Goal: Task Accomplishment & Management: Use online tool/utility

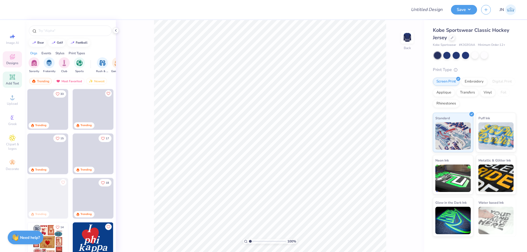
click at [8, 78] on div "Add Text" at bounding box center [12, 80] width 19 height 16
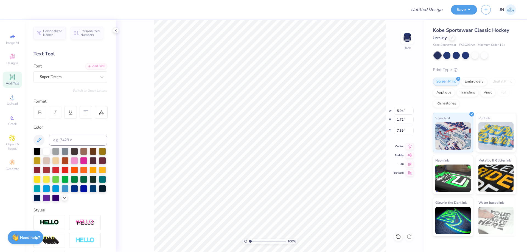
scroll to position [5, 1]
type textarea "Deke"
click at [85, 62] on div "Personalized Names Personalized Numbers Text Tool Add Font Font Super Dream Swi…" at bounding box center [70, 136] width 91 height 232
click at [87, 64] on div "Add Font" at bounding box center [96, 66] width 22 height 6
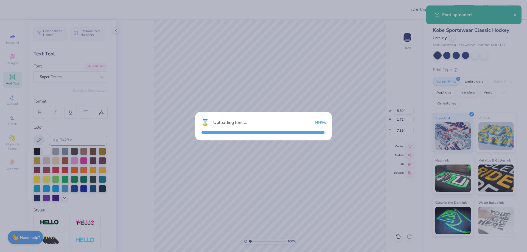
type input "4.35"
type input "1.97"
type input "7.76"
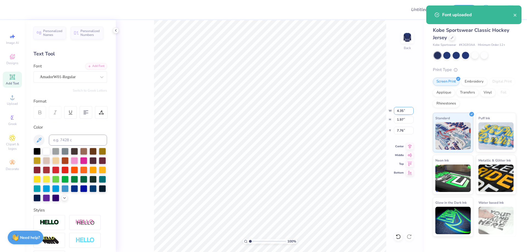
click at [400, 113] on input "4.35" at bounding box center [404, 111] width 20 height 8
type input "10.00"
type input "4.54"
type input "6.48"
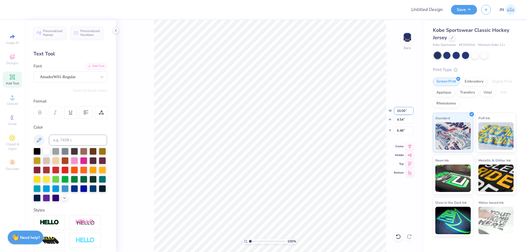
click at [403, 109] on input "10.00" at bounding box center [404, 111] width 20 height 8
click at [403, 109] on input "11" at bounding box center [404, 111] width 20 height 8
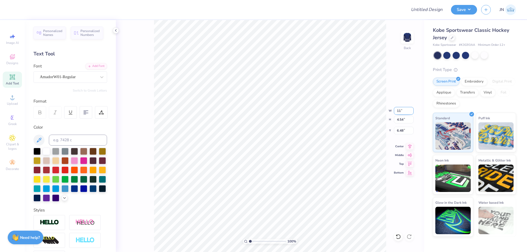
type input "1"
type input "9.00"
type input "4.08"
type input "6.71"
type input "3.77"
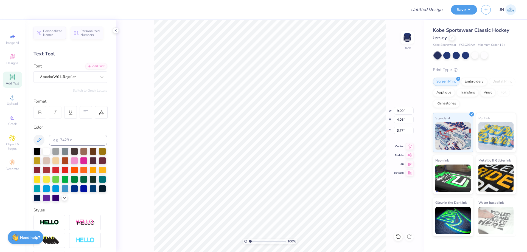
click at [18, 80] on div "Add Text" at bounding box center [12, 80] width 19 height 16
type input "5.94"
type input "1.72"
type input "7.89"
click at [296, 148] on li "Duplicate" at bounding box center [303, 149] width 43 height 11
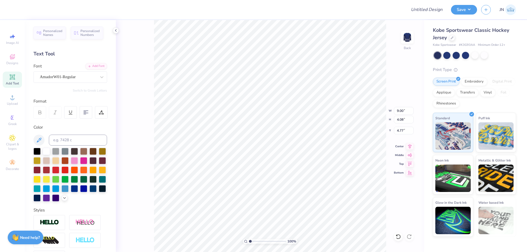
type input "7.85"
type textarea "Est."
type input "7.24"
type input "3.87"
type input "7.96"
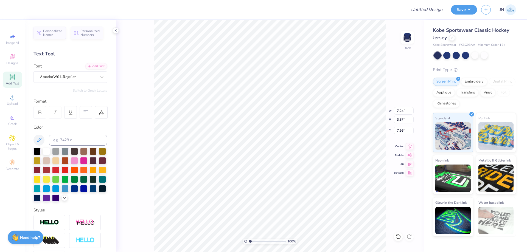
type input "3.97"
type input "2.12"
click at [284, 149] on li "Duplicate" at bounding box center [279, 149] width 43 height 11
type input "9.11"
click at [90, 65] on div "Add Font" at bounding box center [96, 66] width 22 height 6
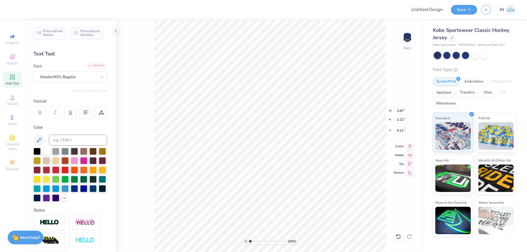
click at [85, 64] on div "Add Font" at bounding box center [96, 66] width 22 height 6
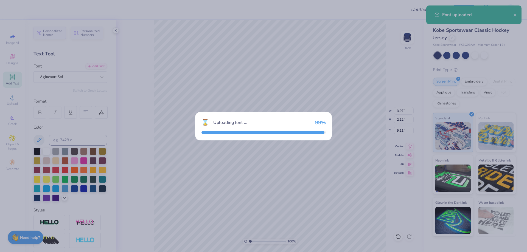
type input "3.47"
type input "2.17"
type input "9.09"
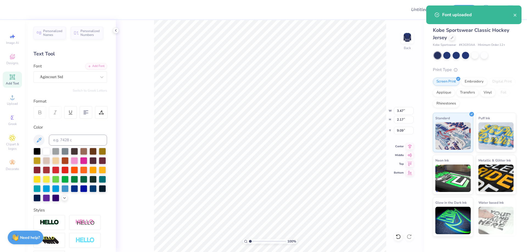
scroll to position [5, 1]
type textarea "1844"
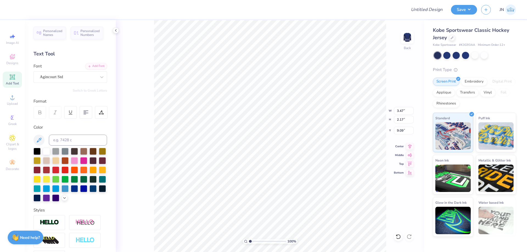
type input "3.91"
type input "1.78"
type input "8.45"
click at [272, 192] on li "Group" at bounding box center [280, 191] width 43 height 11
click at [408, 148] on icon at bounding box center [410, 145] width 8 height 7
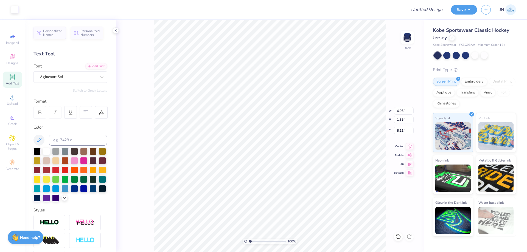
type input "6.95"
type input "1.85"
click at [409, 145] on icon at bounding box center [410, 145] width 8 height 7
click at [5, 99] on div "Upload" at bounding box center [12, 100] width 19 height 16
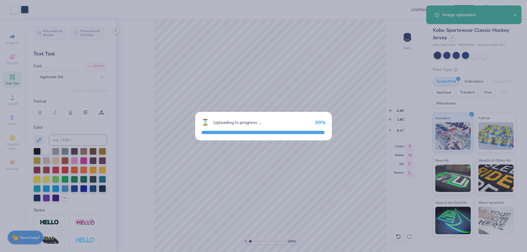
type input "8.81"
type input "11.11"
type input "3.20"
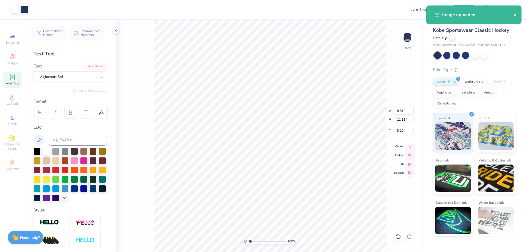
type input "3.43"
type input "4.32"
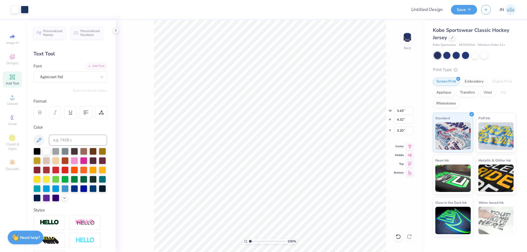
type input "6.33"
click at [408, 146] on icon at bounding box center [410, 145] width 8 height 7
click at [398, 121] on input "4.32" at bounding box center [404, 120] width 20 height 8
type input "4"
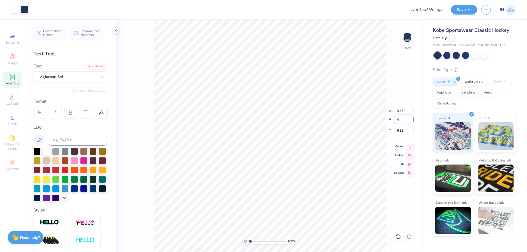
type input "3.17"
type input "4.00"
type input "6.49"
type input "3.17"
type input "4.00"
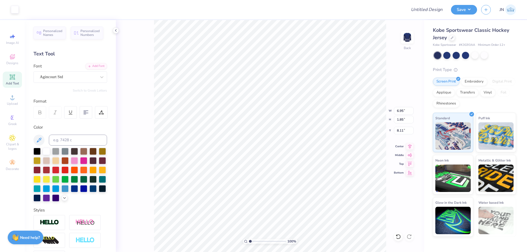
type input "6.49"
type input "6.95"
type input "1.85"
type input "8.75"
type input "7.62"
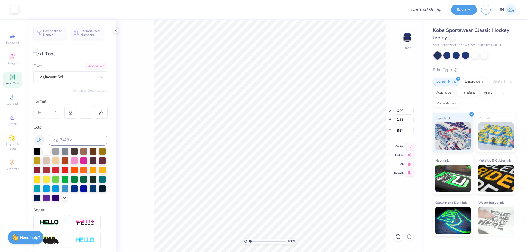
type input "2.03"
type input "8.46"
click at [410, 145] on icon at bounding box center [410, 145] width 8 height 7
type input "8.22"
type input "2.19"
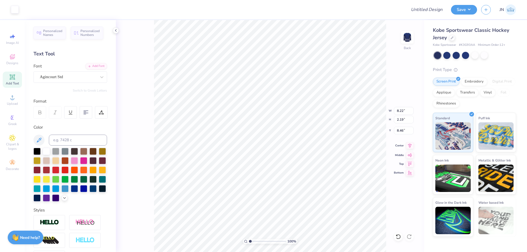
click at [410, 146] on icon at bounding box center [410, 145] width 4 height 5
type input "3.17"
type input "4.00"
type input "6.49"
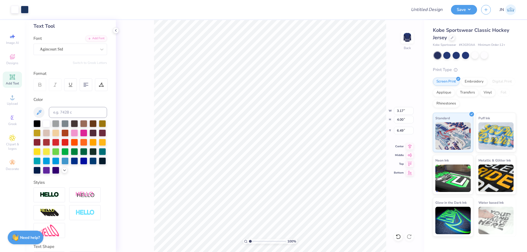
scroll to position [76, 0]
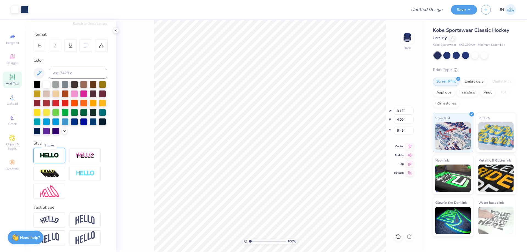
click at [50, 158] on img at bounding box center [49, 155] width 19 height 6
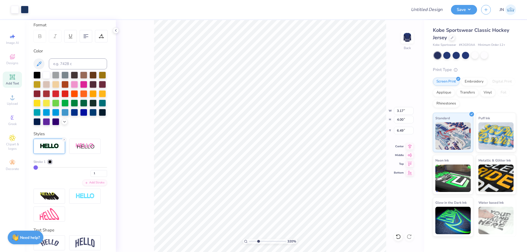
type input "3.2"
click at [258, 239] on input "range" at bounding box center [267, 241] width 37 height 5
type input "3.17"
type input "4.00"
type input "6.49"
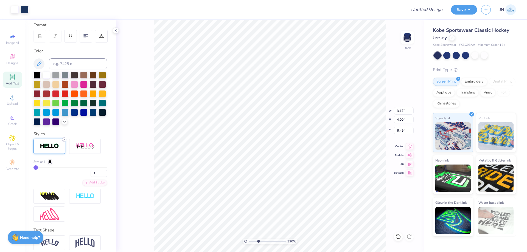
click at [64, 141] on icon at bounding box center [64, 139] width 3 height 3
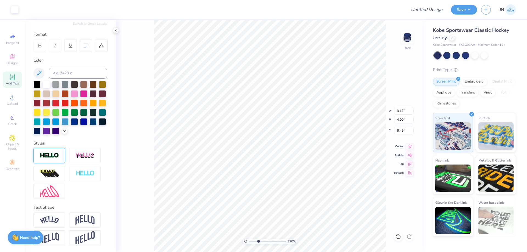
type input "8.22"
type input "2.19"
type input "8.46"
type input "3.17"
type input "4.00"
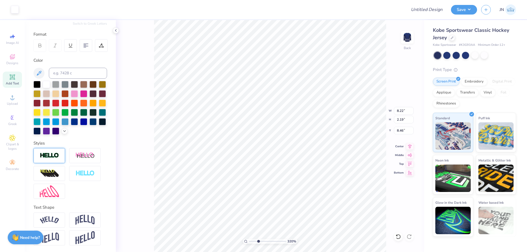
type input "6.49"
click at [24, 11] on div at bounding box center [25, 9] width 8 height 8
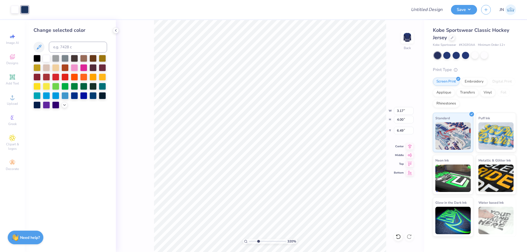
click at [61, 106] on div at bounding box center [70, 82] width 74 height 54
click at [65, 105] on icon at bounding box center [64, 104] width 4 height 4
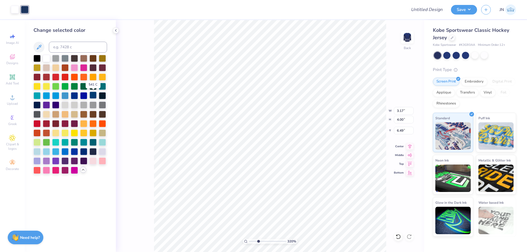
click at [91, 95] on div at bounding box center [92, 95] width 7 height 7
type input "8.22"
type input "2.19"
type input "8.46"
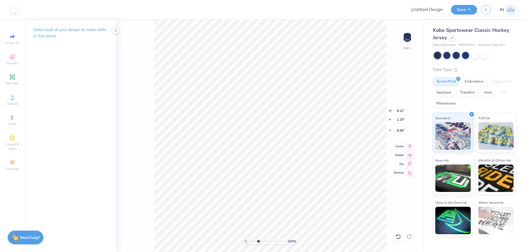
click at [14, 9] on div at bounding box center [15, 9] width 8 height 8
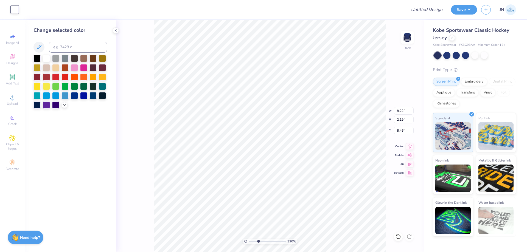
click at [148, 46] on div "320 % Back W 8.22 8.22 " H 2.19 2.19 " Y 8.46 8.46 " Center Middle Top Bottom" at bounding box center [270, 136] width 308 height 232
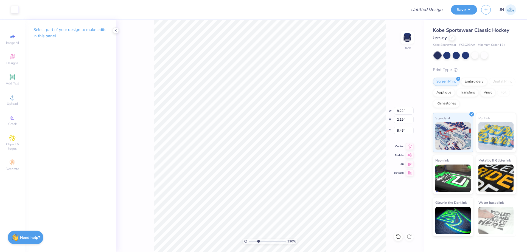
click at [119, 32] on div "320 % Back W 8.22 8.22 " H 2.19 2.19 " Y 8.46 8.46 " Center Middle Top Bottom" at bounding box center [270, 136] width 308 height 232
click at [114, 30] on icon at bounding box center [116, 30] width 4 height 4
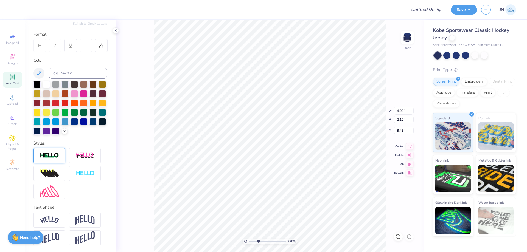
click at [49, 156] on img at bounding box center [49, 155] width 19 height 6
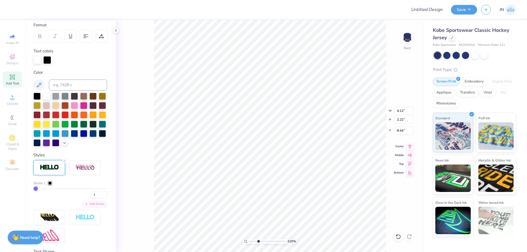
type input "4.12"
type input "2.22"
type input "8.44"
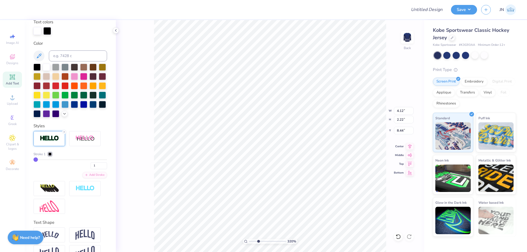
scroll to position [129, 0]
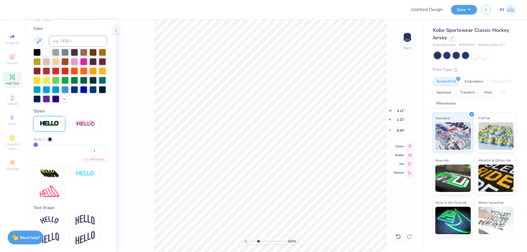
click at [91, 157] on div "Add Stroke" at bounding box center [94, 160] width 25 height 6
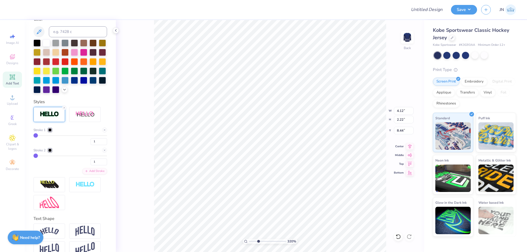
click at [51, 132] on div at bounding box center [49, 129] width 3 height 3
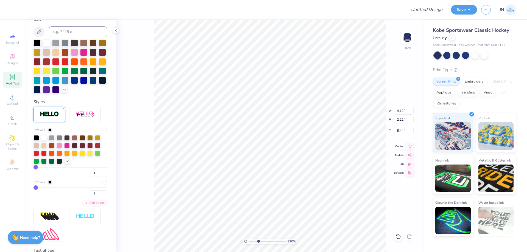
click at [44, 143] on div "Stroke 1 1" at bounding box center [70, 152] width 74 height 49
click at [44, 140] on div at bounding box center [43, 137] width 5 height 5
click at [67, 163] on icon at bounding box center [67, 161] width 4 height 4
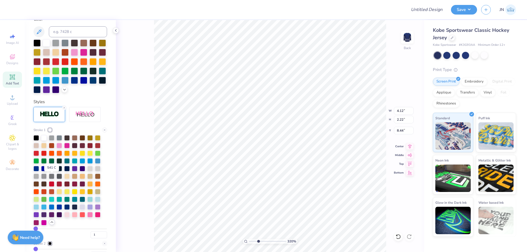
click at [52, 171] on div at bounding box center [51, 167] width 5 height 5
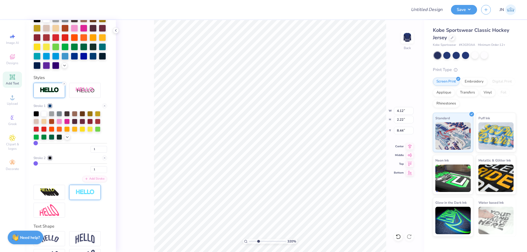
scroll to position [182, 0]
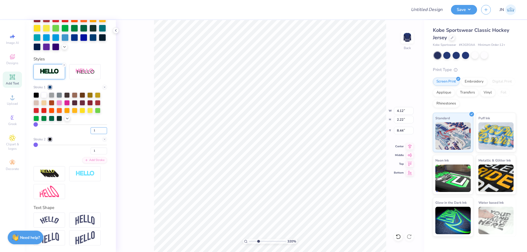
drag, startPoint x: 96, startPoint y: 131, endPoint x: 85, endPoint y: 131, distance: 11.0
click at [85, 131] on div "1" at bounding box center [70, 129] width 74 height 10
type input "2"
drag, startPoint x: 91, startPoint y: 151, endPoint x: 84, endPoint y: 151, distance: 7.4
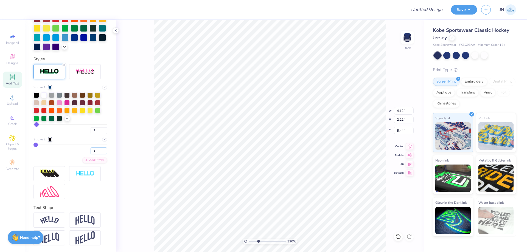
click at [84, 151] on div "1" at bounding box center [70, 150] width 74 height 10
type input "3"
type input "4.16"
type input "2.26"
type input "8.42"
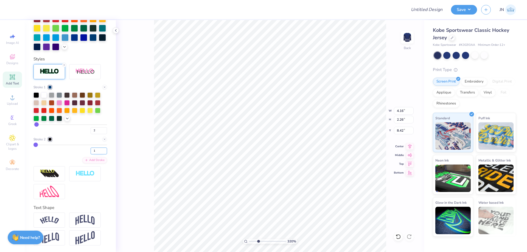
drag, startPoint x: 93, startPoint y: 151, endPoint x: 86, endPoint y: 151, distance: 6.6
click at [91, 151] on input "1" at bounding box center [99, 151] width 16 height 7
type input "4"
type input "4.24"
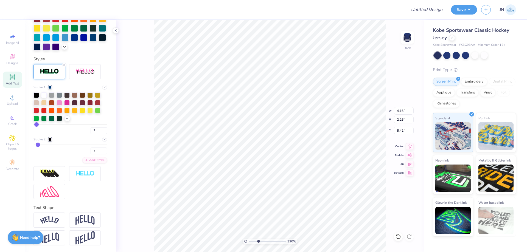
type input "2.34"
type input "8.39"
drag, startPoint x: 92, startPoint y: 131, endPoint x: 89, endPoint y: 131, distance: 3.0
click at [91, 131] on input "2" at bounding box center [99, 130] width 16 height 7
drag, startPoint x: 93, startPoint y: 150, endPoint x: 83, endPoint y: 150, distance: 9.3
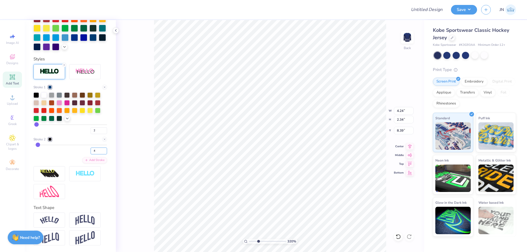
click at [83, 150] on div "4" at bounding box center [70, 150] width 74 height 10
drag, startPoint x: 92, startPoint y: 130, endPoint x: 88, endPoint y: 130, distance: 3.8
click at [91, 130] on input "2" at bounding box center [99, 130] width 16 height 7
type input "1"
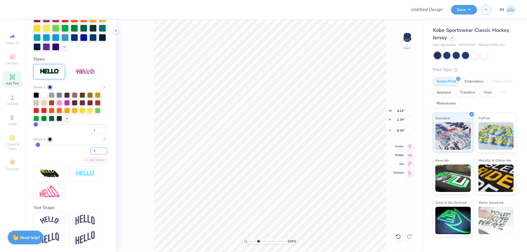
click at [93, 148] on input "4" at bounding box center [99, 151] width 16 height 7
drag, startPoint x: 92, startPoint y: 129, endPoint x: 89, endPoint y: 129, distance: 3.0
click at [91, 129] on input "1" at bounding box center [99, 130] width 16 height 7
click at [91, 150] on input "4" at bounding box center [99, 151] width 16 height 7
type input "3"
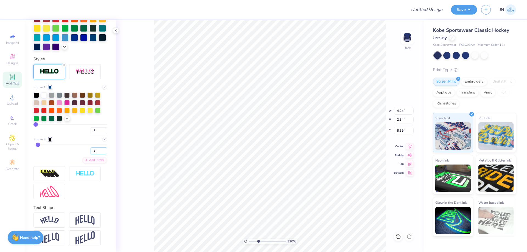
type input "3"
type input "4.20"
type input "2.30"
type input "8.41"
drag, startPoint x: 91, startPoint y: 131, endPoint x: 83, endPoint y: 131, distance: 7.5
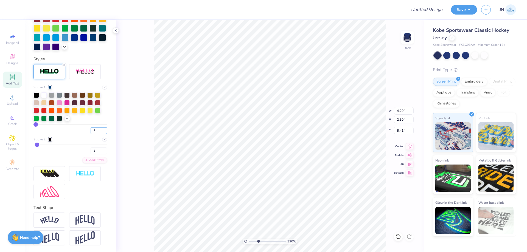
click at [83, 131] on div "1" at bounding box center [70, 129] width 74 height 10
type input "2"
drag, startPoint x: 92, startPoint y: 150, endPoint x: 85, endPoint y: 150, distance: 7.1
click at [85, 150] on div "3" at bounding box center [70, 150] width 74 height 10
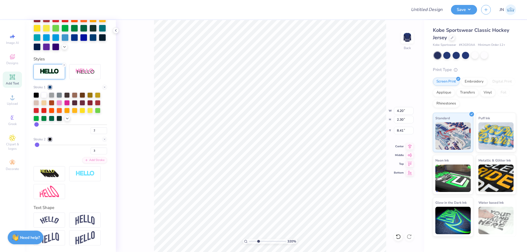
click at [143, 154] on div "320 % Back W 4.20 4.20 " H 2.30 2.30 " Y 8.41 8.41 " Center Middle Top Bottom" at bounding box center [270, 136] width 308 height 232
drag, startPoint x: 95, startPoint y: 151, endPoint x: 84, endPoint y: 150, distance: 11.0
click at [84, 150] on div "3" at bounding box center [70, 150] width 74 height 10
type input "5"
type input "4"
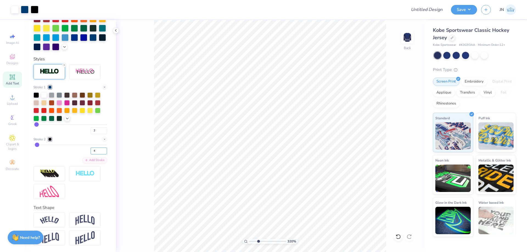
type input "4"
drag, startPoint x: 94, startPoint y: 152, endPoint x: 89, endPoint y: 152, distance: 4.9
click at [91, 152] on input "4" at bounding box center [99, 151] width 16 height 7
type input "3"
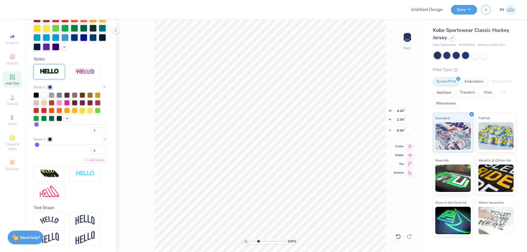
type input "4.20"
type input "2.30"
type input "8.41"
drag, startPoint x: 94, startPoint y: 152, endPoint x: 86, endPoint y: 151, distance: 7.7
click at [91, 151] on input "3" at bounding box center [99, 151] width 16 height 7
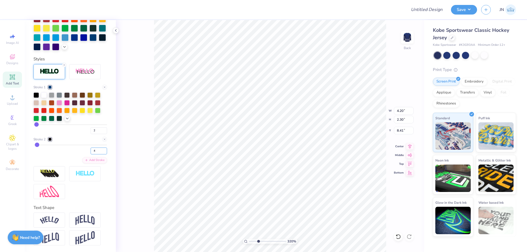
type input "4"
type input "4.24"
type input "2.34"
type input "8.39"
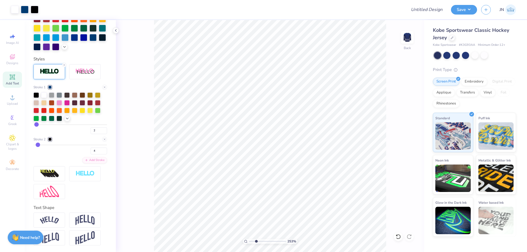
drag, startPoint x: 253, startPoint y: 241, endPoint x: 256, endPoint y: 241, distance: 3.0
type input "2.6"
click at [256, 241] on input "range" at bounding box center [267, 241] width 37 height 5
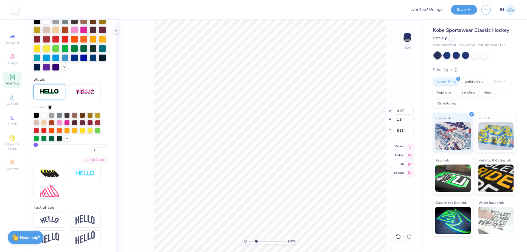
scroll to position [97, 0]
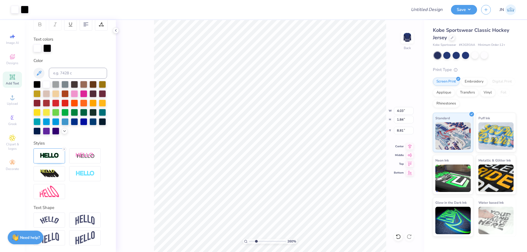
type input "4.06"
type input "1.87"
type input "8.79"
click at [53, 157] on img at bounding box center [49, 155] width 19 height 6
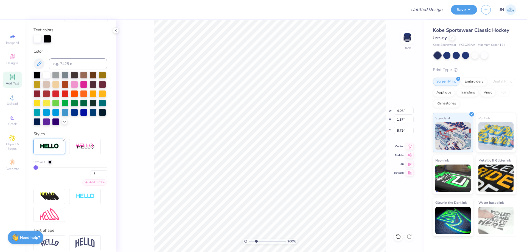
click at [88, 186] on div "Add Stroke" at bounding box center [94, 182] width 25 height 6
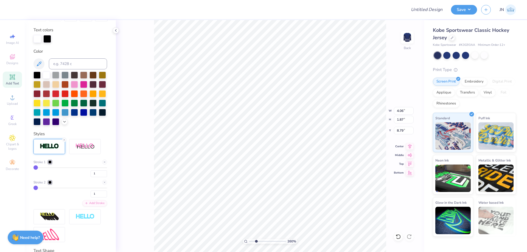
click at [49, 164] on div at bounding box center [49, 161] width 3 height 3
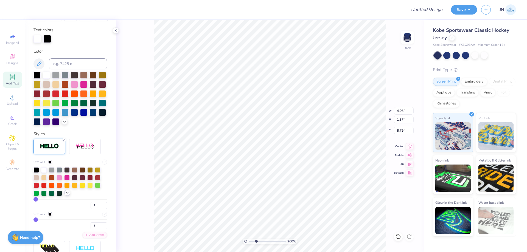
click at [66, 195] on icon at bounding box center [67, 193] width 4 height 4
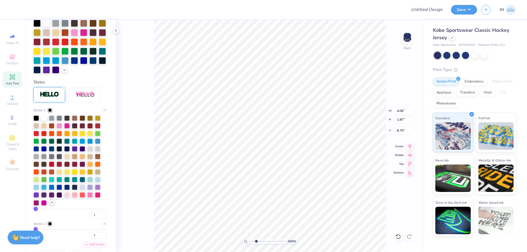
scroll to position [152, 0]
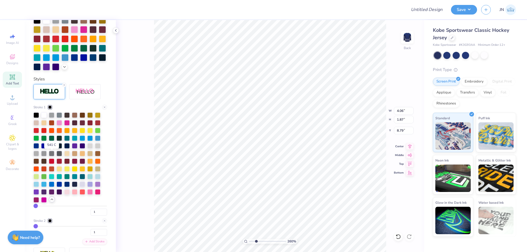
click at [51, 148] on div at bounding box center [51, 145] width 5 height 5
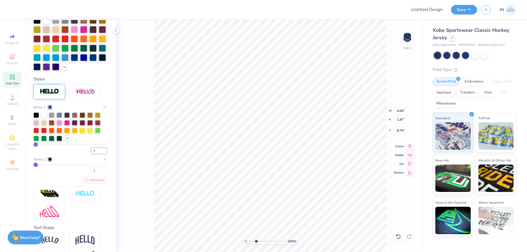
drag, startPoint x: 95, startPoint y: 160, endPoint x: 80, endPoint y: 160, distance: 14.5
click at [80, 154] on div "1" at bounding box center [70, 149] width 74 height 10
type input "2"
drag, startPoint x: 92, startPoint y: 181, endPoint x: 84, endPoint y: 179, distance: 8.7
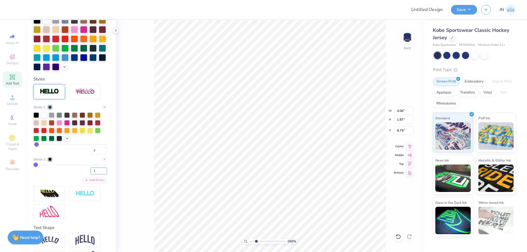
click at [84, 174] on div "1" at bounding box center [70, 170] width 74 height 10
type input "4.10"
type input "1.91"
type input "8.77"
click at [92, 174] on input "1" at bounding box center [99, 171] width 16 height 7
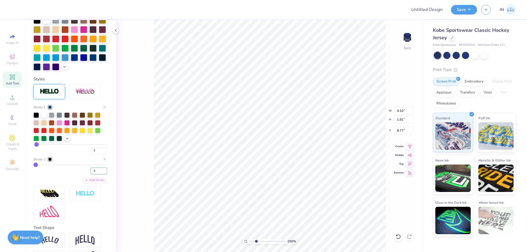
type input "4"
type input "4.18"
type input "1.99"
type input "8.74"
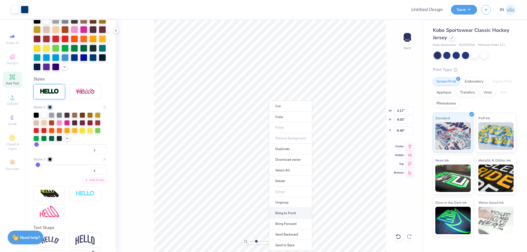
click at [288, 211] on li "Bring to Front" at bounding box center [290, 213] width 43 height 11
drag, startPoint x: 97, startPoint y: 157, endPoint x: 87, endPoint y: 158, distance: 9.9
click at [91, 154] on input "2" at bounding box center [99, 150] width 16 height 7
type input "1"
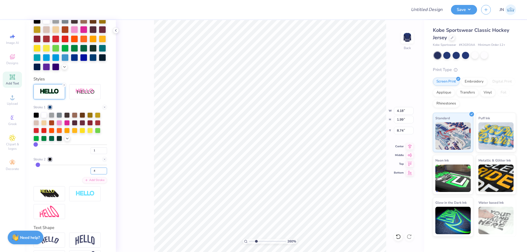
drag, startPoint x: 95, startPoint y: 179, endPoint x: 83, endPoint y: 179, distance: 12.6
click at [83, 174] on div "4" at bounding box center [70, 170] width 74 height 10
type input "3"
type input "4.14"
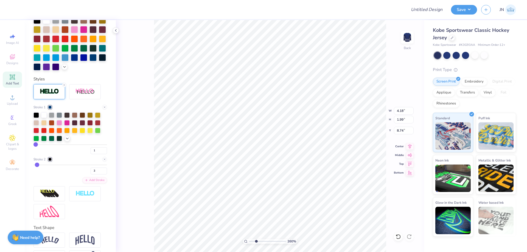
type input "1.95"
type input "8.76"
drag, startPoint x: 93, startPoint y: 179, endPoint x: 88, endPoint y: 179, distance: 4.7
click at [91, 174] on input "3" at bounding box center [99, 171] width 16 height 7
type input "2"
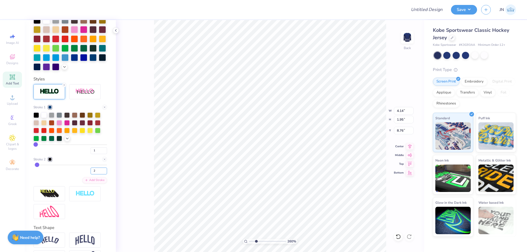
type input "2"
type input "4.10"
type input "1.91"
type input "8.77"
type input "4.24"
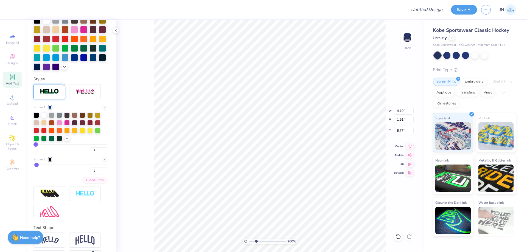
type input "2.34"
type input "8.39"
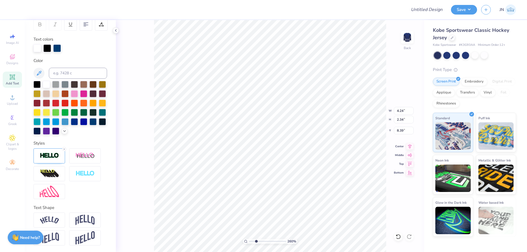
scroll to position [97, 0]
type input "4.10"
type input "1.91"
type input "8.77"
type input "4.24"
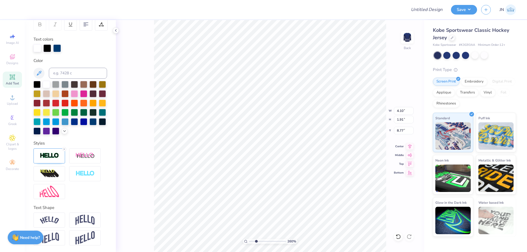
type input "2.34"
type input "8.39"
click at [41, 157] on img at bounding box center [49, 155] width 19 height 6
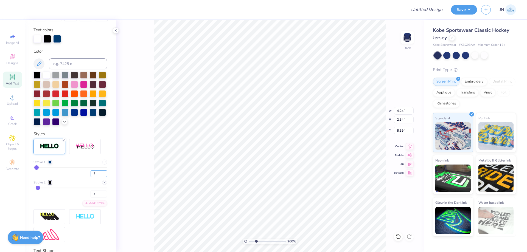
click at [82, 177] on div "2" at bounding box center [70, 172] width 74 height 10
type input "1"
drag, startPoint x: 90, startPoint y: 204, endPoint x: 82, endPoint y: 202, distance: 8.1
click at [82, 197] on div "4" at bounding box center [70, 193] width 74 height 10
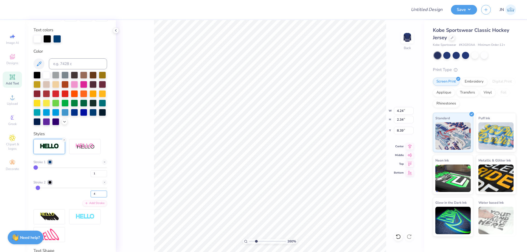
type input "3"
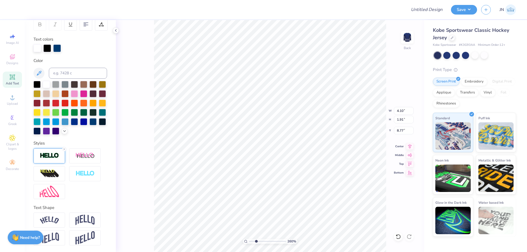
click at [54, 157] on img at bounding box center [49, 155] width 19 height 6
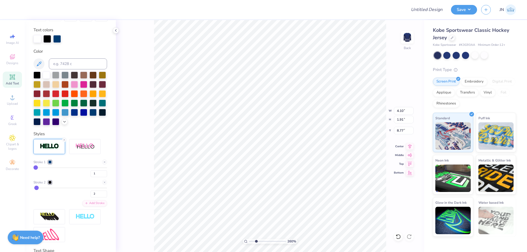
type input "4.24"
type input "2.34"
type input "8.39"
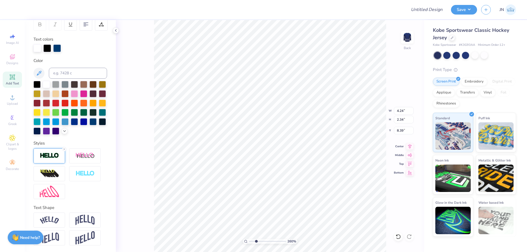
click at [51, 156] on img at bounding box center [49, 155] width 19 height 6
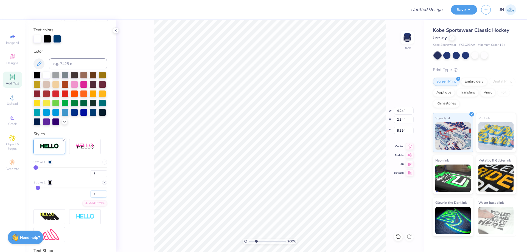
drag, startPoint x: 92, startPoint y: 201, endPoint x: 87, endPoint y: 201, distance: 5.8
click at [91, 197] on input "4" at bounding box center [99, 194] width 16 height 7
type input "2"
type input "4.16"
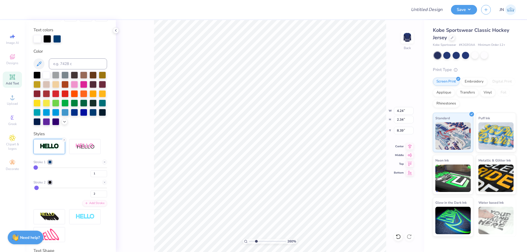
type input "2.26"
type input "8.42"
type input "9.00"
type input "4.08"
type input "3.77"
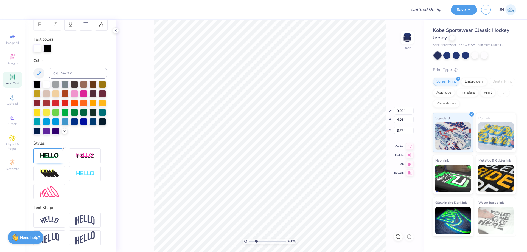
type input "9.07"
type input "4.15"
type input "3.74"
click at [47, 157] on img at bounding box center [49, 155] width 19 height 6
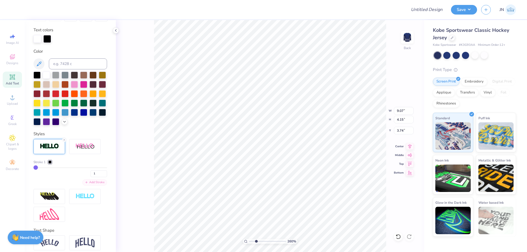
click at [89, 186] on div "Add Stroke" at bounding box center [94, 182] width 25 height 6
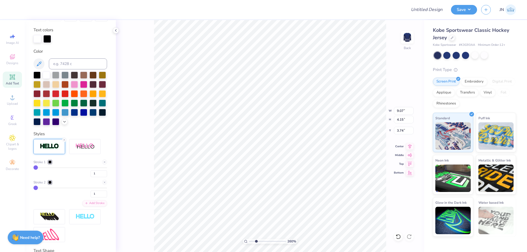
click at [50, 164] on div at bounding box center [49, 161] width 3 height 3
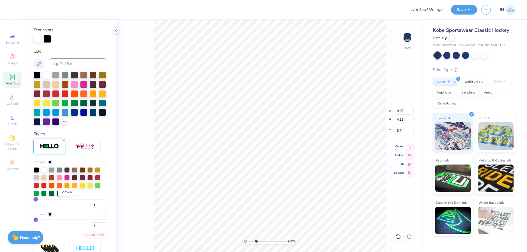
click at [67, 195] on icon at bounding box center [67, 193] width 4 height 4
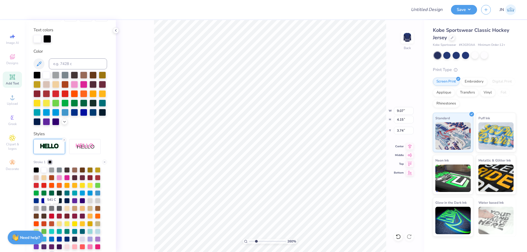
click at [50, 203] on div at bounding box center [51, 199] width 5 height 5
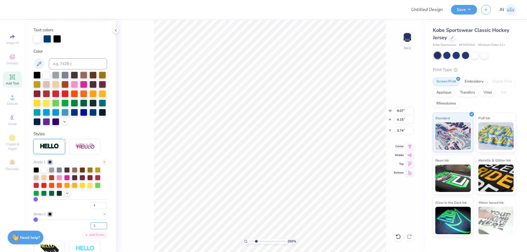
drag, startPoint x: 93, startPoint y: 232, endPoint x: 85, endPoint y: 233, distance: 7.7
click at [85, 229] on div "1" at bounding box center [70, 224] width 74 height 10
type input "2"
click at [150, 179] on div "260 % Back W 9.13 9.13 " H 4.22 4.22 " Y 3.70 3.70 " Center Middle Top Bottom" at bounding box center [270, 136] width 308 height 232
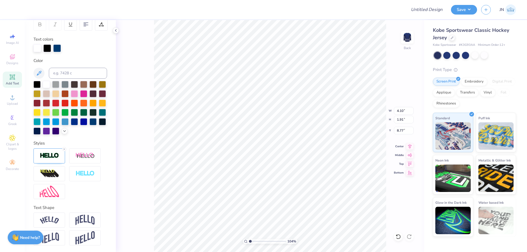
type input "1"
click at [250, 241] on input "range" at bounding box center [267, 241] width 37 height 5
type input "8.29"
type input "2.26"
type input "8.42"
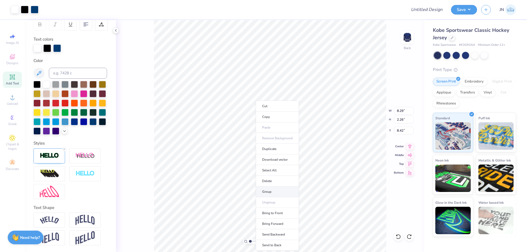
click at [266, 191] on li "Group" at bounding box center [277, 191] width 43 height 11
type input "3.05"
click at [258, 241] on input "range" at bounding box center [267, 241] width 37 height 5
type input "8.07"
type input "7.60"
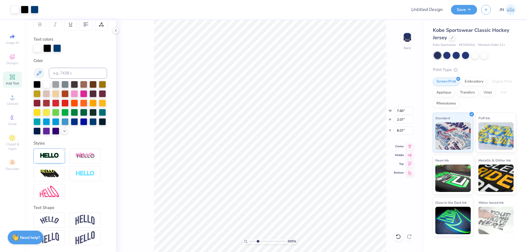
type input "2.07"
click at [408, 146] on icon at bounding box center [410, 145] width 8 height 7
type input "3.17"
type input "4.00"
type input "6.49"
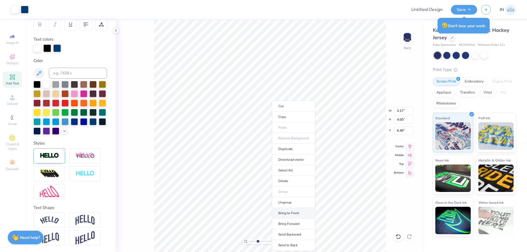
click at [287, 215] on li "Bring to Front" at bounding box center [293, 213] width 43 height 11
type input "2.78"
type input "3.51"
type input "6.32"
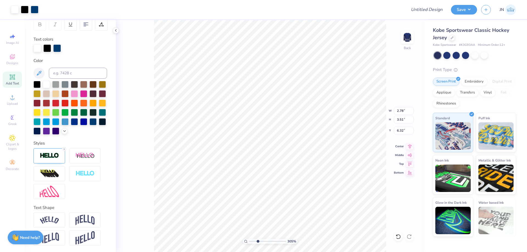
type input "7.60"
type input "2.07"
type input "8.07"
type input "6.24"
drag, startPoint x: 257, startPoint y: 241, endPoint x: 249, endPoint y: 241, distance: 8.2
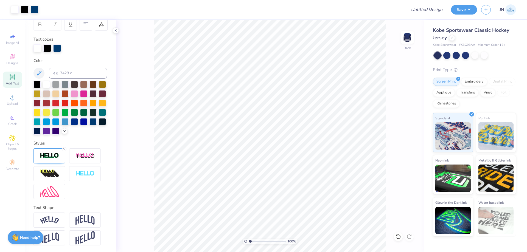
type input "1"
click at [249, 241] on input "range" at bounding box center [267, 241] width 37 height 5
click at [394, 109] on input "9.13" at bounding box center [404, 111] width 20 height 8
click at [399, 111] on input "9.13" at bounding box center [404, 111] width 20 height 8
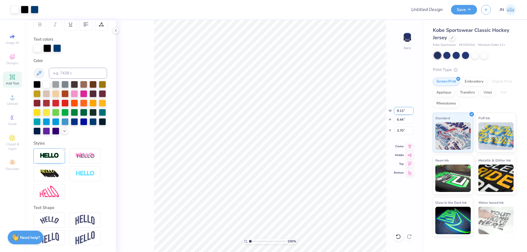
click at [399, 111] on input "9.13" at bounding box center [404, 111] width 20 height 8
type input "10.00"
type input "7.05"
click at [399, 130] on input "3.40" at bounding box center [404, 131] width 20 height 8
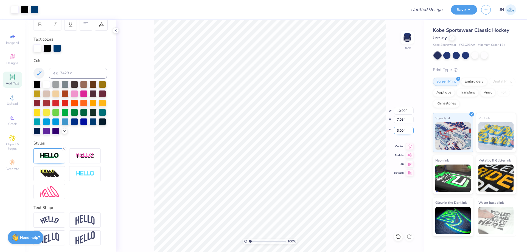
click at [398, 130] on input "3.00" at bounding box center [404, 131] width 20 height 8
type input "3.50"
click at [425, 11] on input "Design Title" at bounding box center [420, 9] width 54 height 11
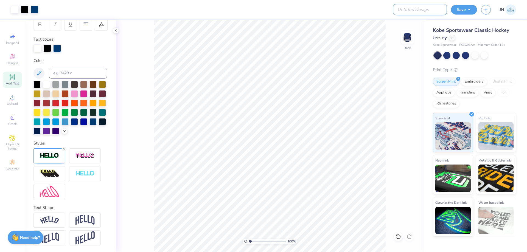
paste input "FPS239335"
type input "FPS239335"
click at [457, 13] on button "Save" at bounding box center [464, 9] width 26 height 10
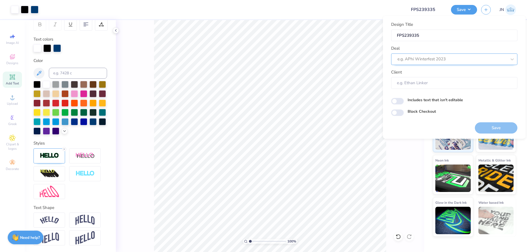
click at [437, 63] on div "e.g. APhi Winterfest 2023" at bounding box center [454, 59] width 126 height 12
click at [432, 72] on div "Design Tool Gallery" at bounding box center [454, 73] width 122 height 9
type input "design tool gallery"
type input "Design Tool Gallery User"
click at [493, 130] on button "Save" at bounding box center [495, 127] width 43 height 11
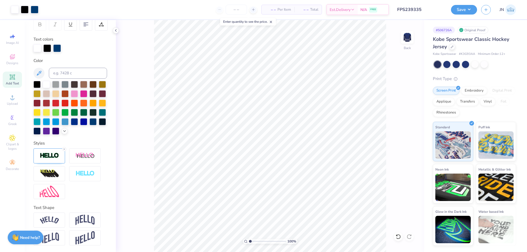
click at [417, 9] on input "FPS239335" at bounding box center [420, 9] width 54 height 11
click at [462, 11] on button "Save" at bounding box center [464, 9] width 26 height 10
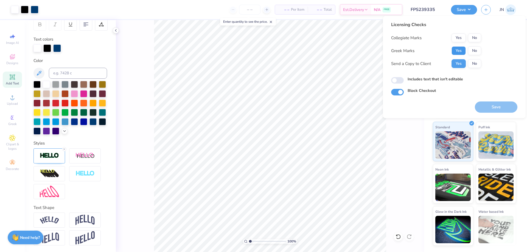
click at [462, 50] on button "Yes" at bounding box center [458, 50] width 14 height 9
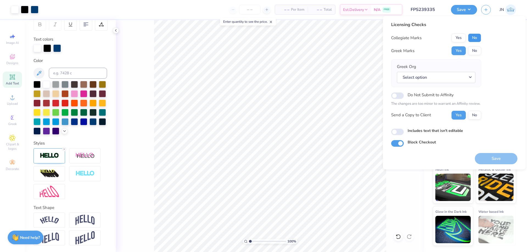
click at [475, 38] on button "No" at bounding box center [474, 37] width 13 height 9
click at [454, 70] on div "Greek Org Select option" at bounding box center [436, 73] width 78 height 19
click at [453, 74] on button "Select option" at bounding box center [436, 77] width 78 height 11
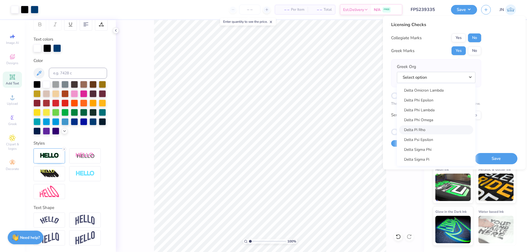
scroll to position [1316, 0]
click at [431, 88] on link "Delta Kappa Epsilon" at bounding box center [436, 87] width 74 height 9
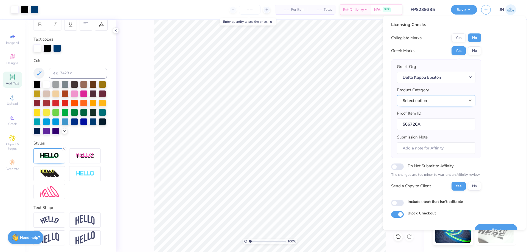
click at [429, 100] on button "Select option" at bounding box center [436, 100] width 78 height 11
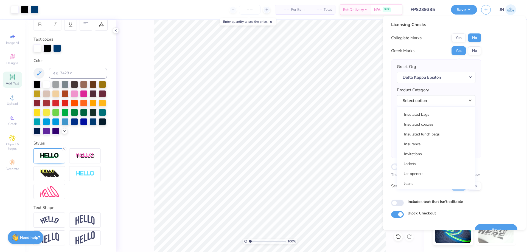
scroll to position [4854, 0]
click at [423, 154] on link "Jerseys" at bounding box center [436, 156] width 74 height 9
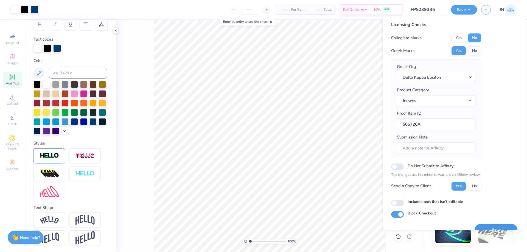
click at [489, 226] on button "Save" at bounding box center [495, 229] width 43 height 11
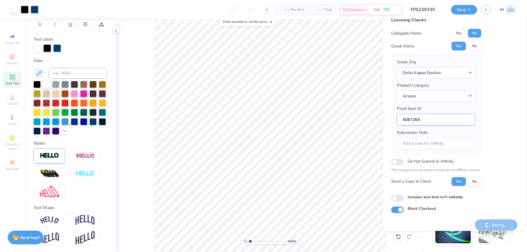
scroll to position [10, 0]
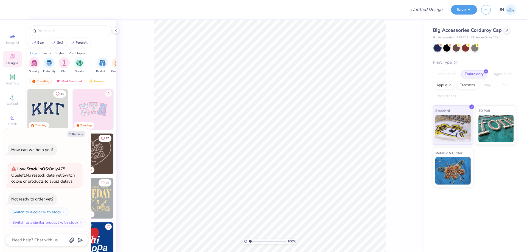
click at [430, 4] on div "Design Title" at bounding box center [426, 9] width 40 height 19
type textarea "x"
drag, startPoint x: 428, startPoint y: 8, endPoint x: 418, endPoint y: 13, distance: 12.0
click at [428, 8] on input "Design Title" at bounding box center [420, 9] width 54 height 11
paste input "FPS239336"
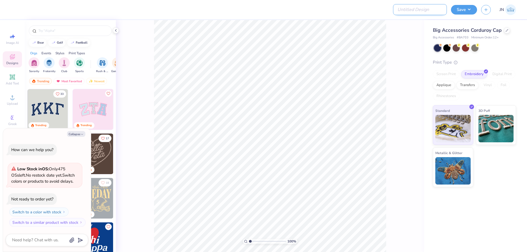
type input "FPS239336"
type textarea "x"
type input "FPS239336"
click at [332, 16] on div at bounding box center [208, 9] width 387 height 19
click at [208, 9] on div at bounding box center [208, 9] width 387 height 19
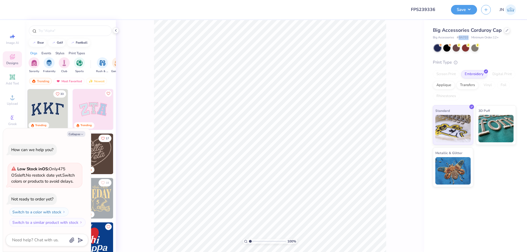
drag, startPoint x: 467, startPoint y: 38, endPoint x: 458, endPoint y: 38, distance: 9.3
click at [458, 38] on span "# BA703" at bounding box center [462, 37] width 12 height 5
copy span "BA703"
click at [75, 137] on div "Collapse How can we help you? Low Stock in OS : Only 475 OSs left. No restock d…" at bounding box center [47, 190] width 88 height 124
click at [75, 134] on button "Collapse" at bounding box center [76, 134] width 18 height 6
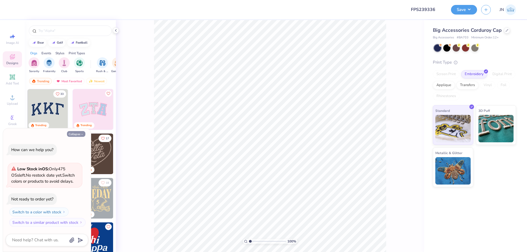
type textarea "x"
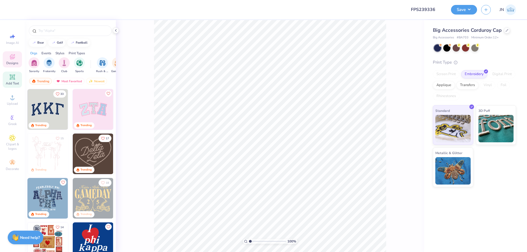
click at [10, 81] on div "Add Text" at bounding box center [12, 80] width 19 height 16
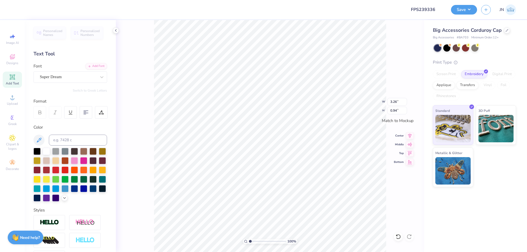
click at [404, 58] on div "100 % W 3.26 3.26 " H 0.94 0.94 " Match to Mockup Center Middle Top Bottom" at bounding box center [270, 136] width 308 height 232
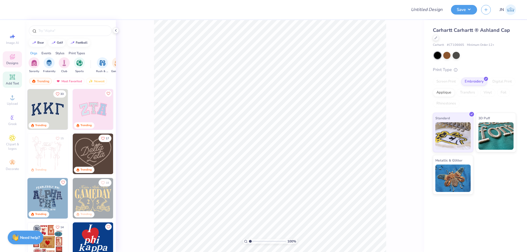
click at [11, 82] on span "Add Text" at bounding box center [12, 83] width 13 height 4
